Goal: Understand process/instructions: Learn how to perform a task or action

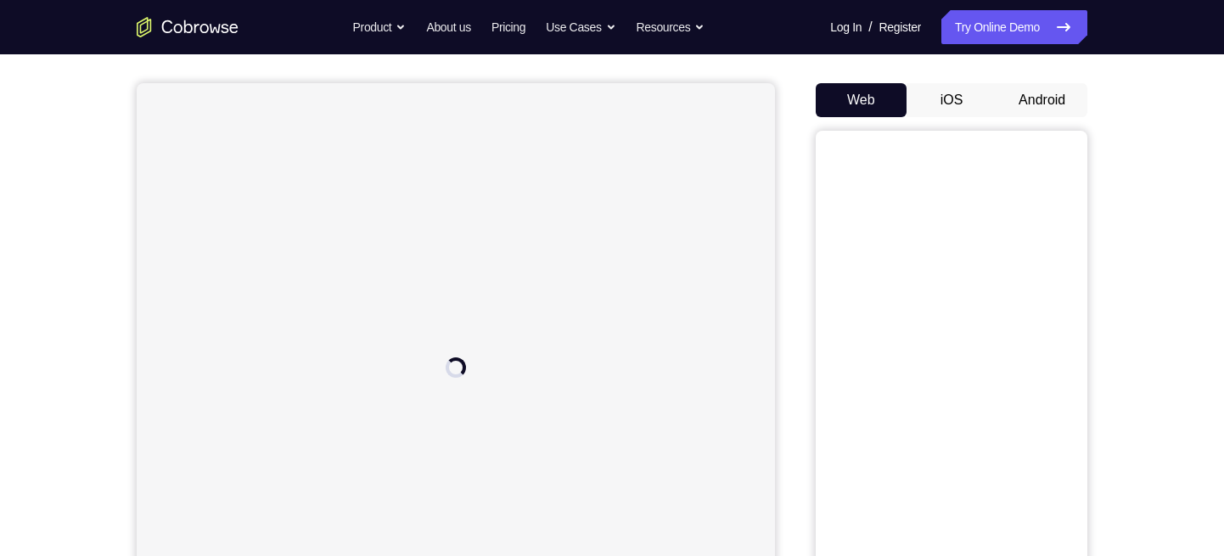
scroll to position [138, 0]
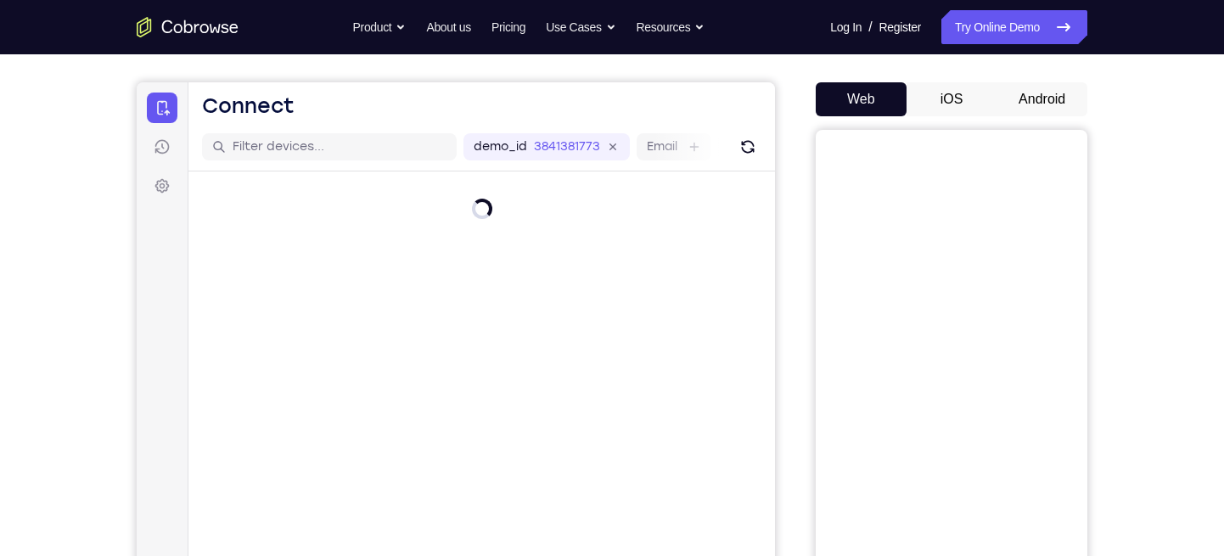
click at [1047, 98] on button "Android" at bounding box center [1041, 99] width 91 height 34
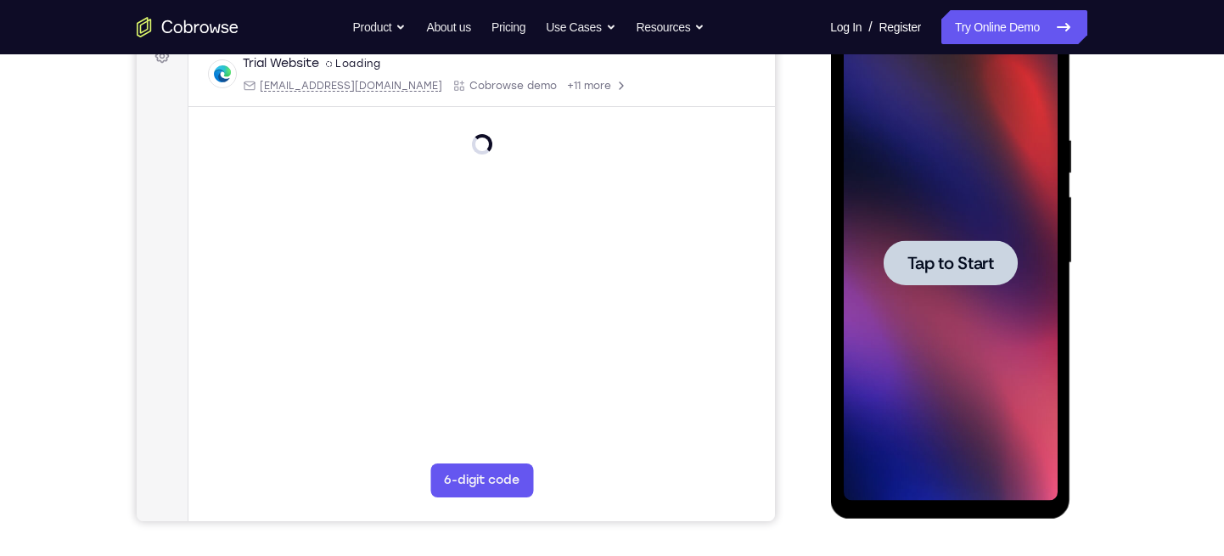
scroll to position [269, 0]
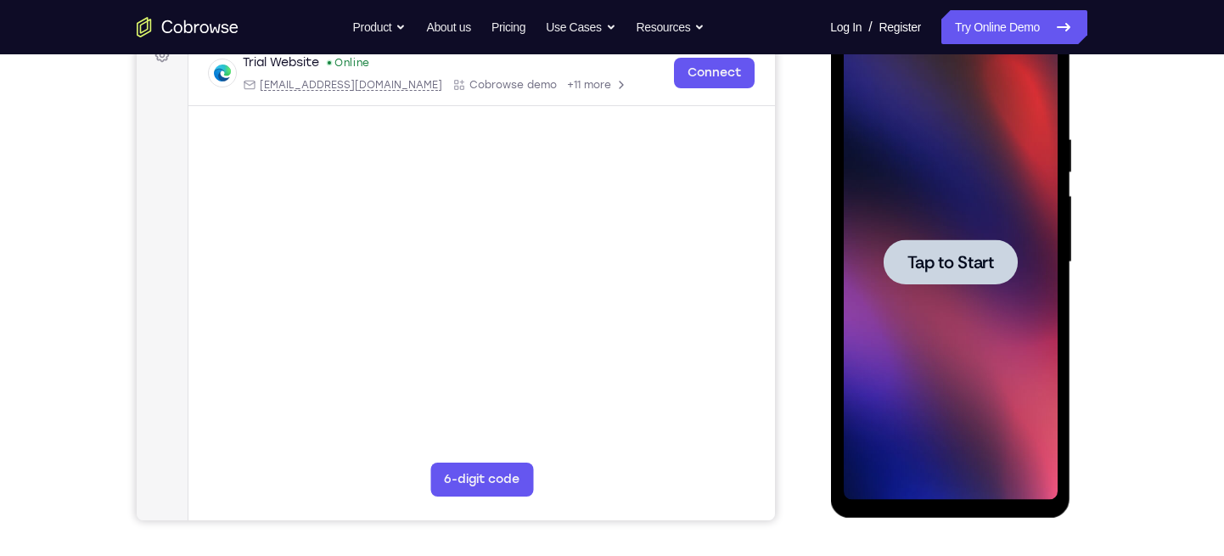
click at [967, 261] on span "Tap to Start" at bounding box center [949, 262] width 87 height 17
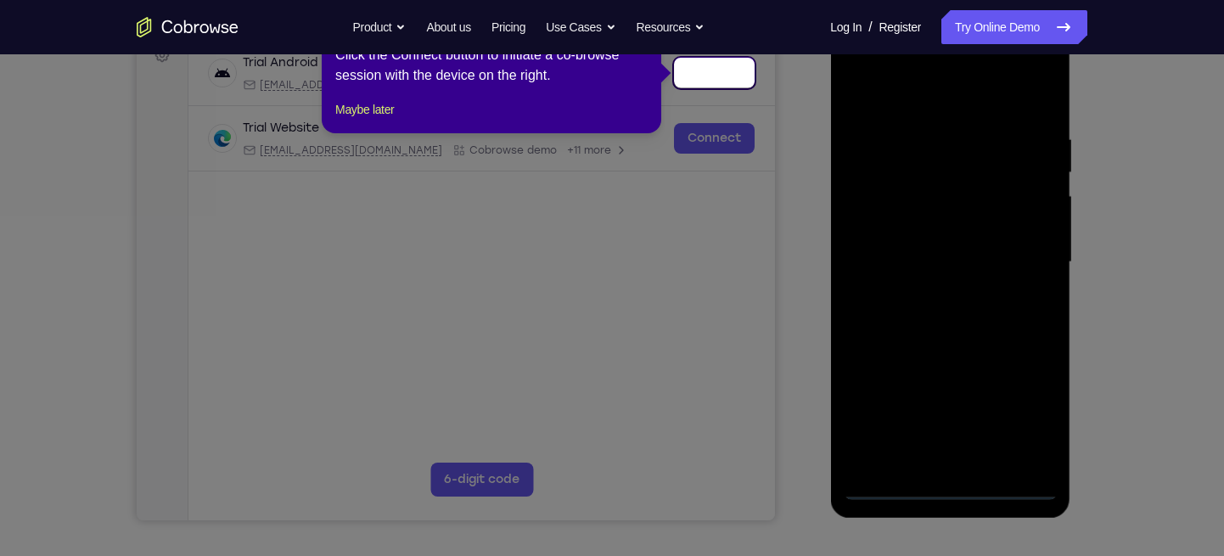
click at [948, 488] on icon at bounding box center [618, 278] width 1237 height 556
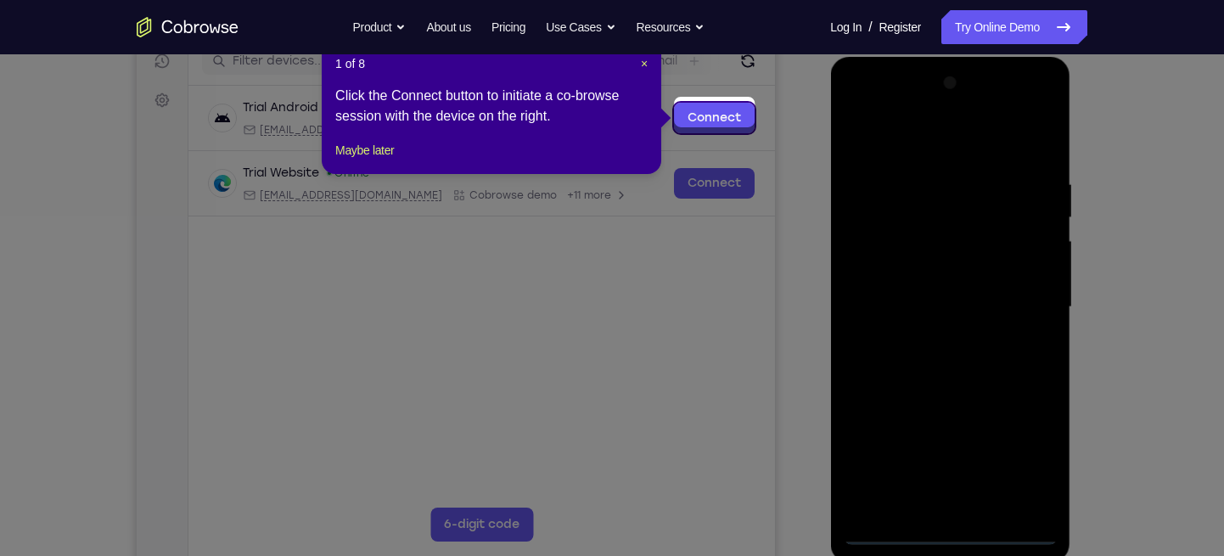
scroll to position [231, 0]
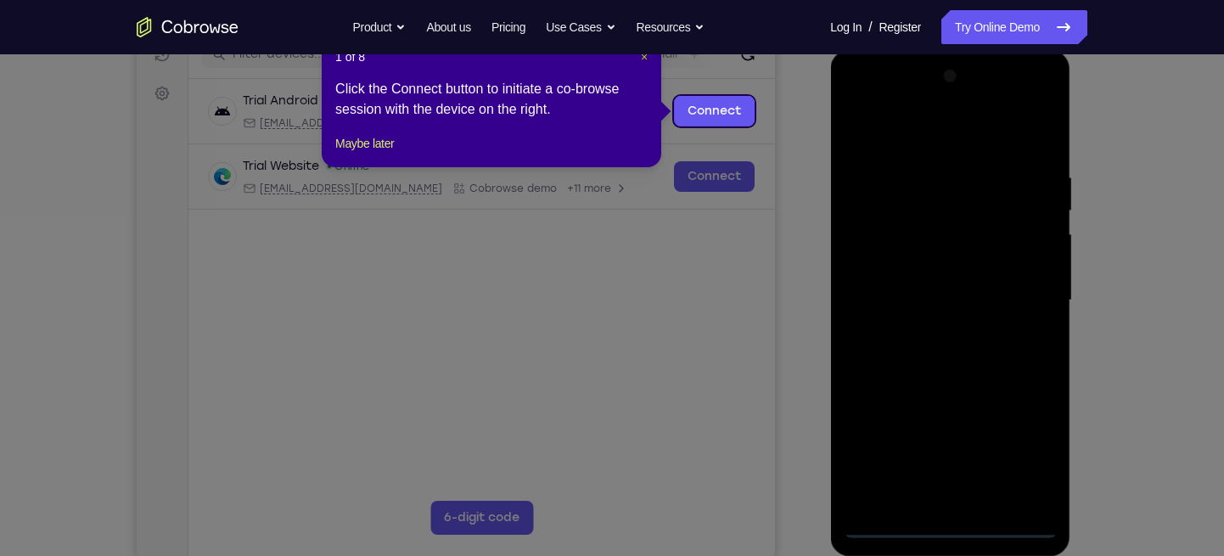
click at [642, 59] on span "×" at bounding box center [644, 57] width 7 height 14
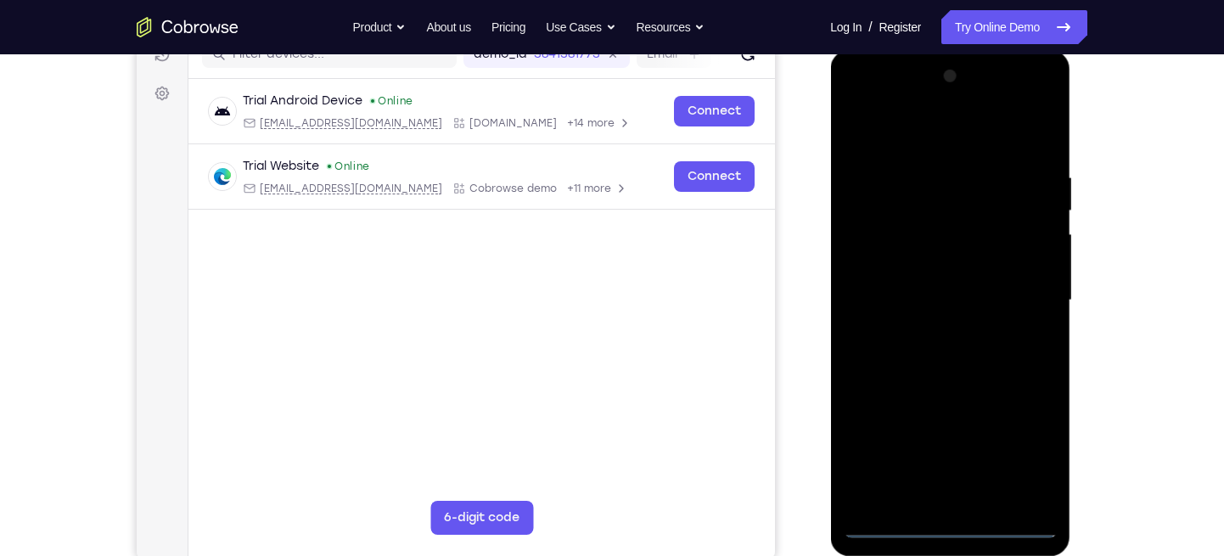
click at [943, 524] on div at bounding box center [950, 300] width 214 height 475
click at [1019, 460] on div at bounding box center [950, 300] width 214 height 475
click at [908, 134] on div at bounding box center [950, 300] width 214 height 475
click at [919, 205] on div at bounding box center [950, 300] width 214 height 475
click at [932, 101] on div at bounding box center [950, 300] width 214 height 475
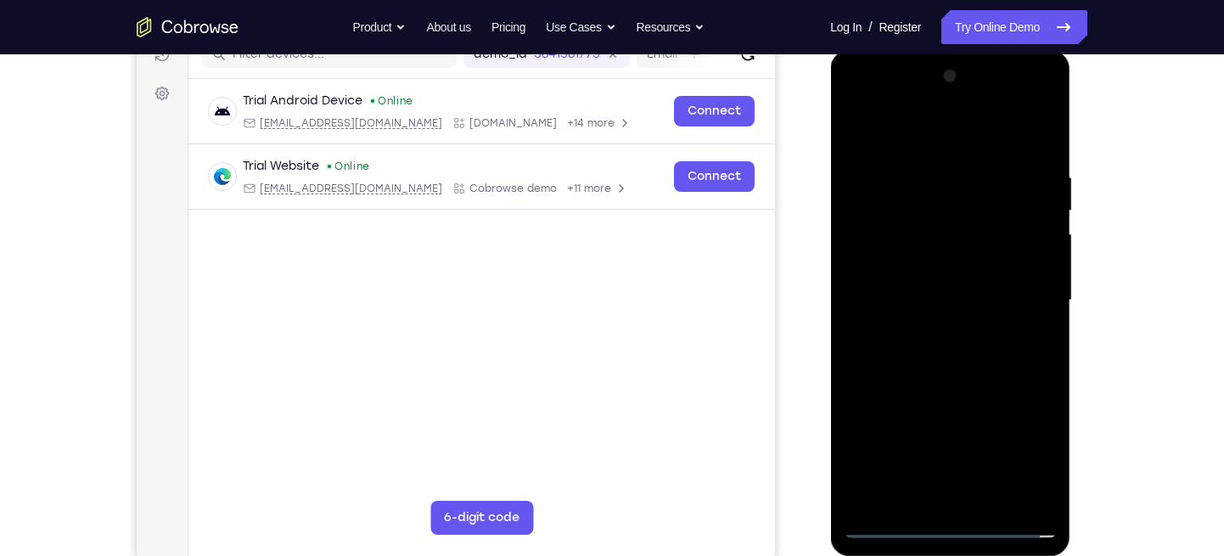
click at [932, 101] on div at bounding box center [950, 300] width 214 height 475
